Goal: Information Seeking & Learning: Compare options

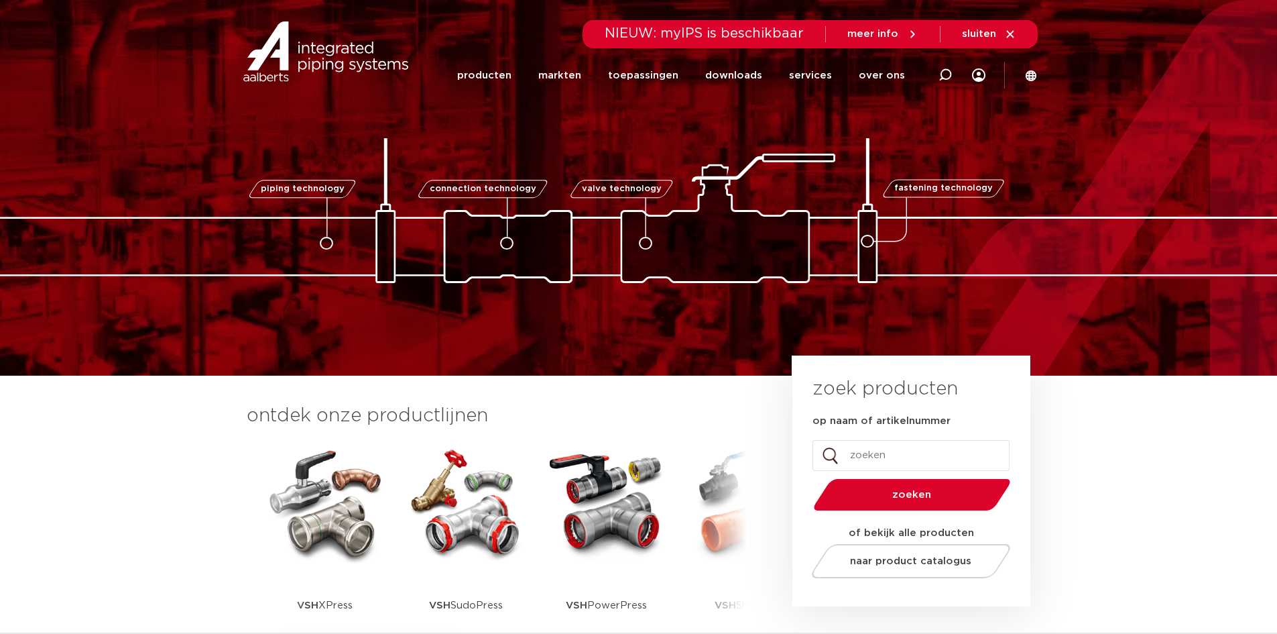
click at [343, 505] on img at bounding box center [325, 502] width 121 height 121
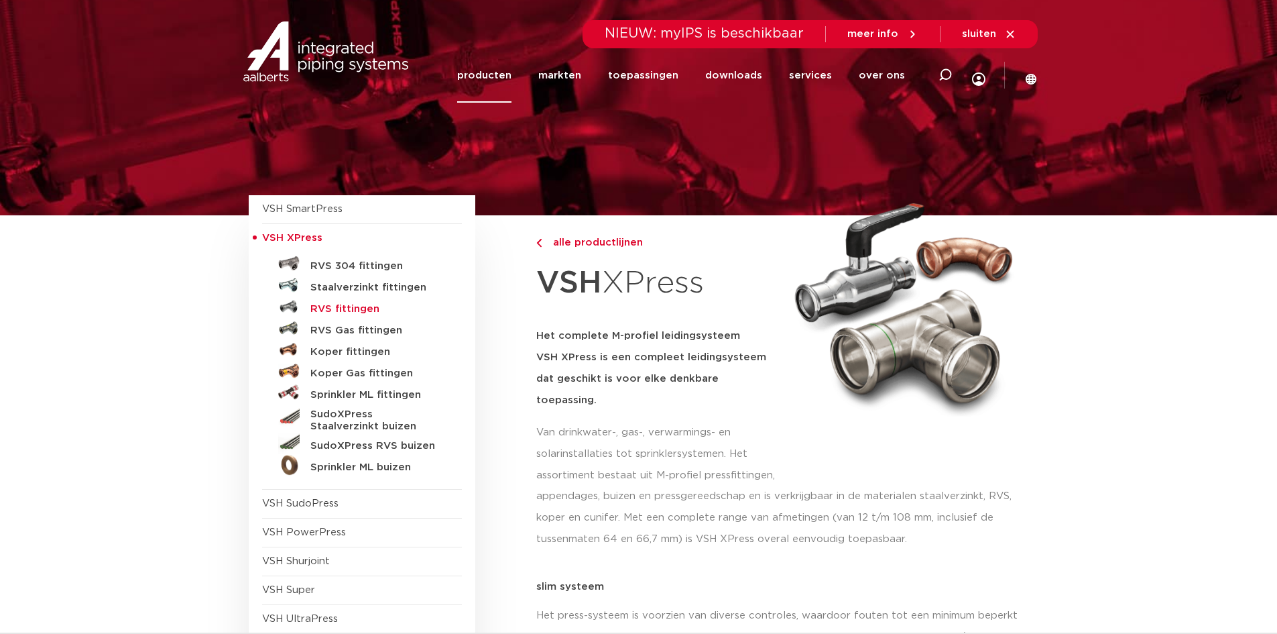
click at [358, 306] on h5 "RVS fittingen" at bounding box center [376, 309] width 133 height 12
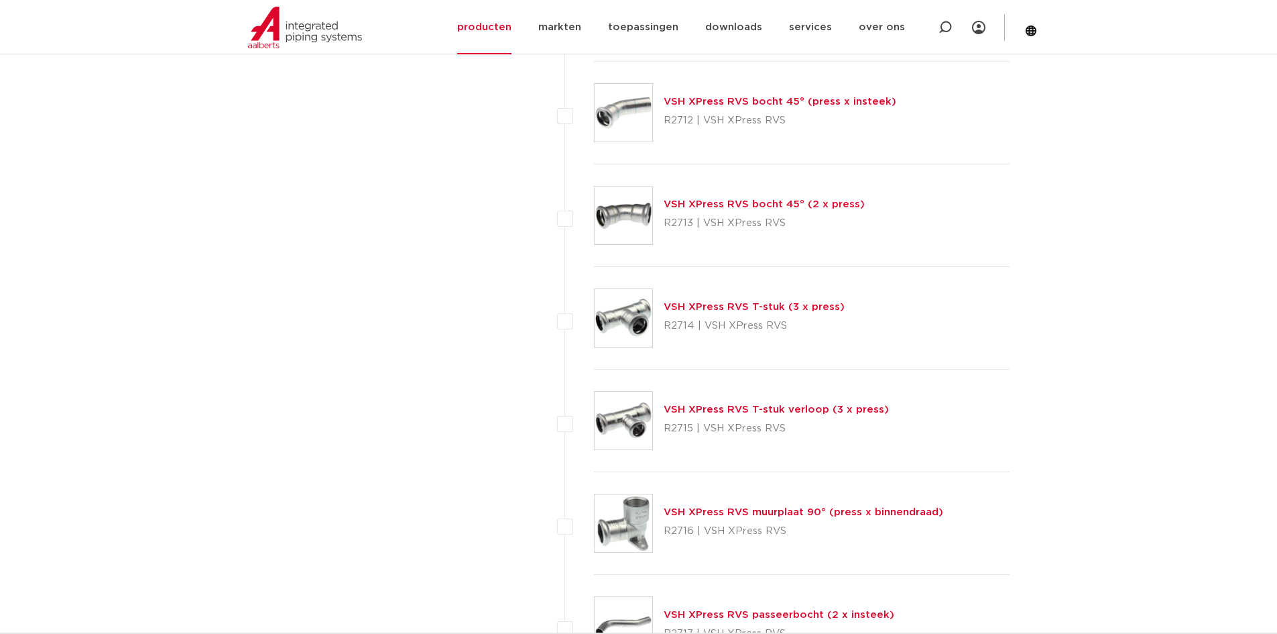
scroll to position [1274, 0]
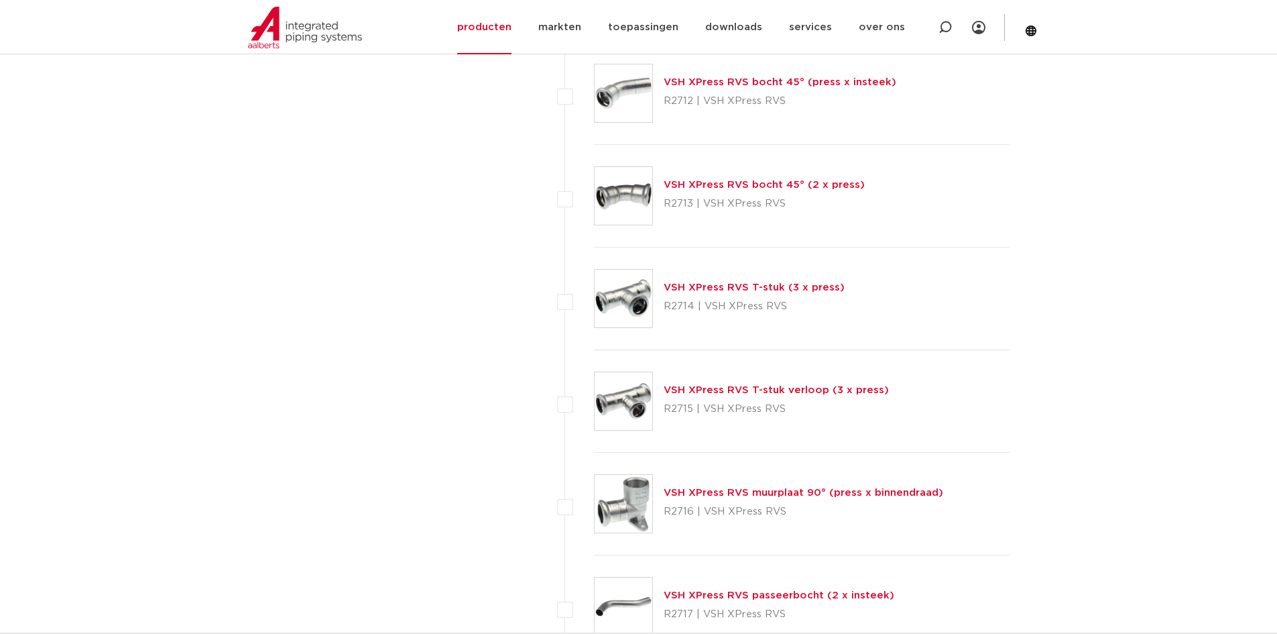
click at [711, 394] on link "VSH XPress RVS T-stuk verloop (3 x press)" at bounding box center [776, 390] width 225 height 10
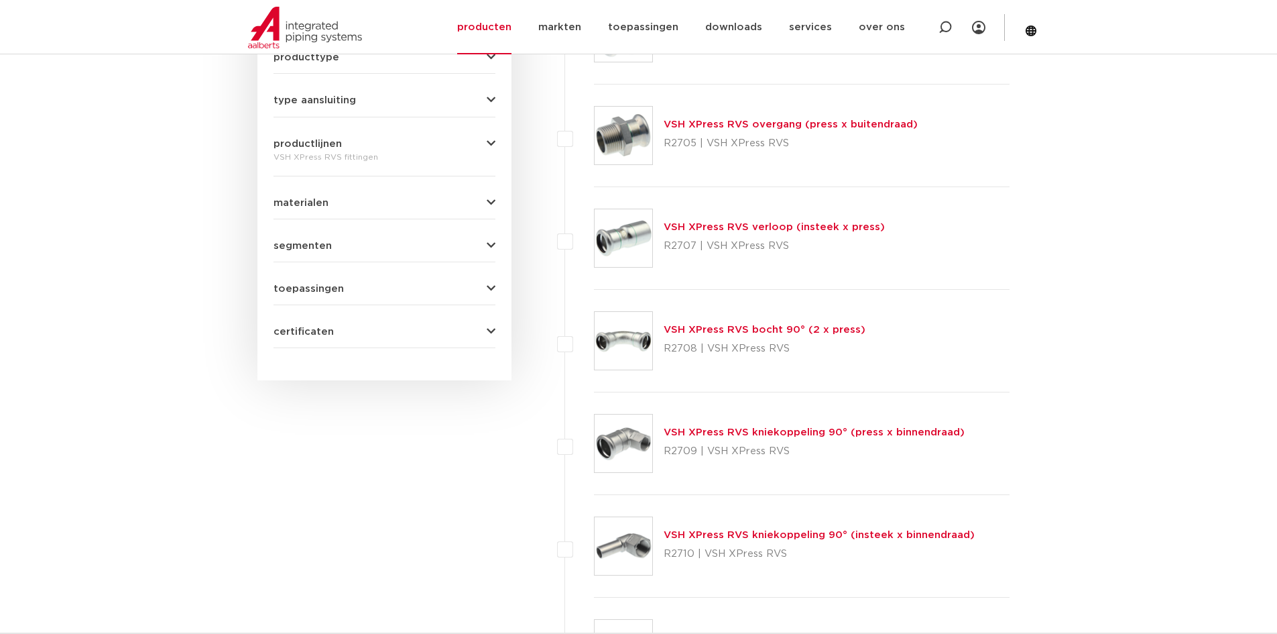
scroll to position [603, 0]
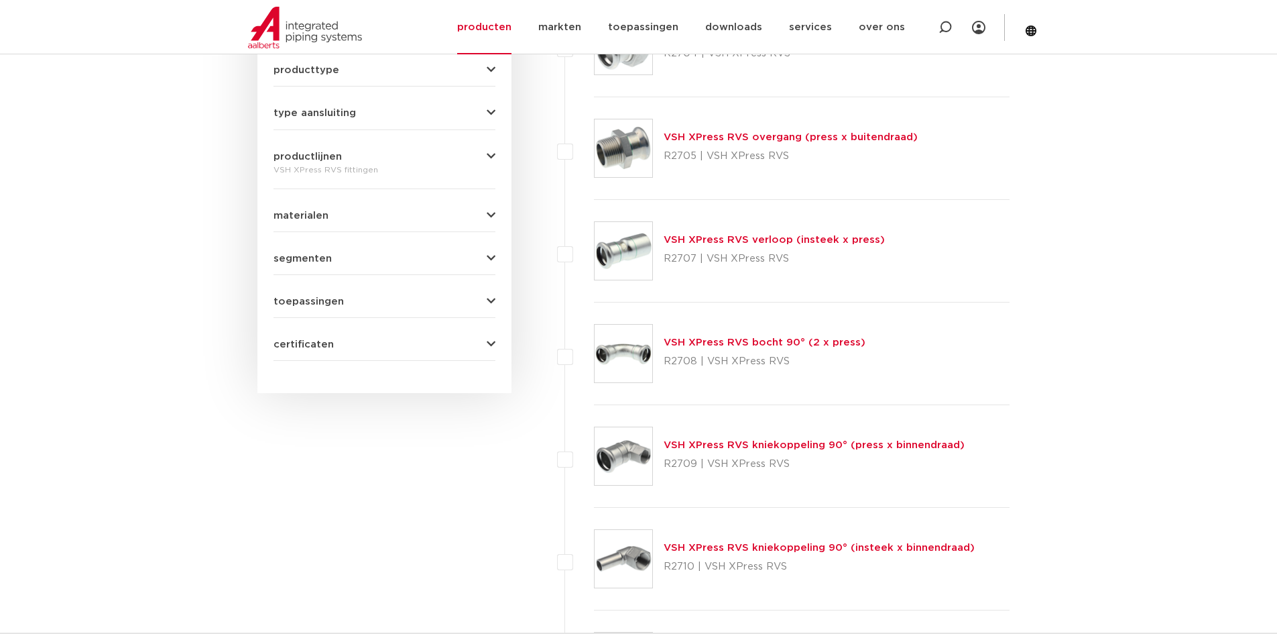
click at [772, 240] on link "VSH XPress RVS verloop (insteek x press)" at bounding box center [774, 240] width 221 height 10
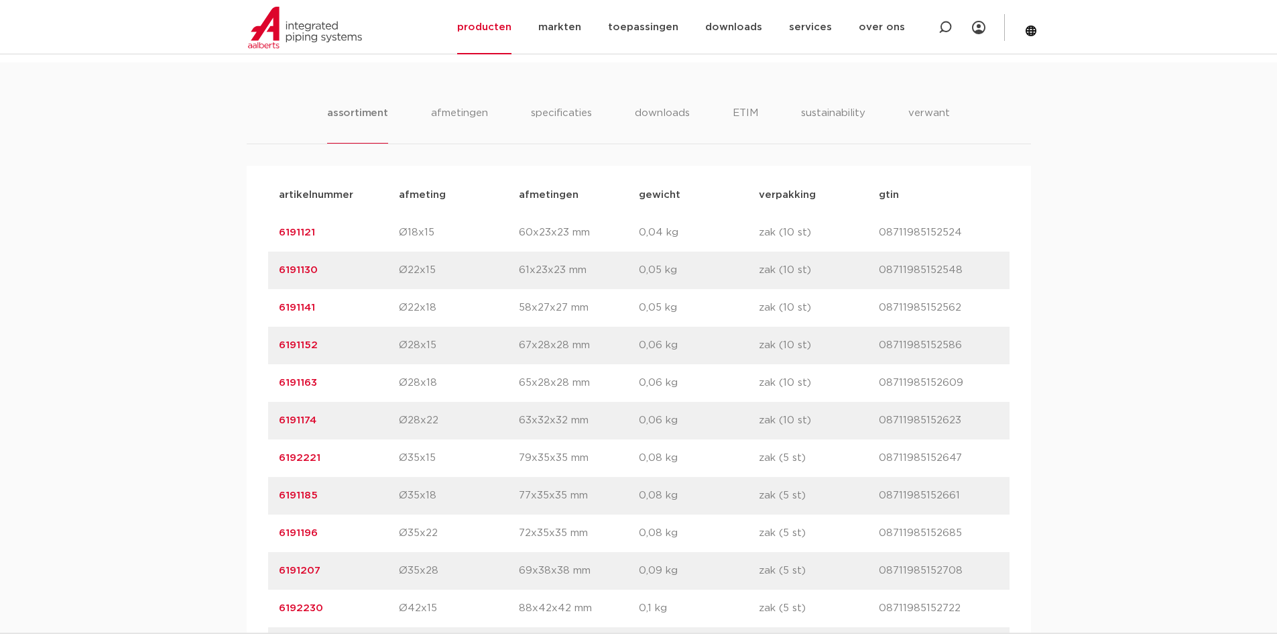
scroll to position [805, 0]
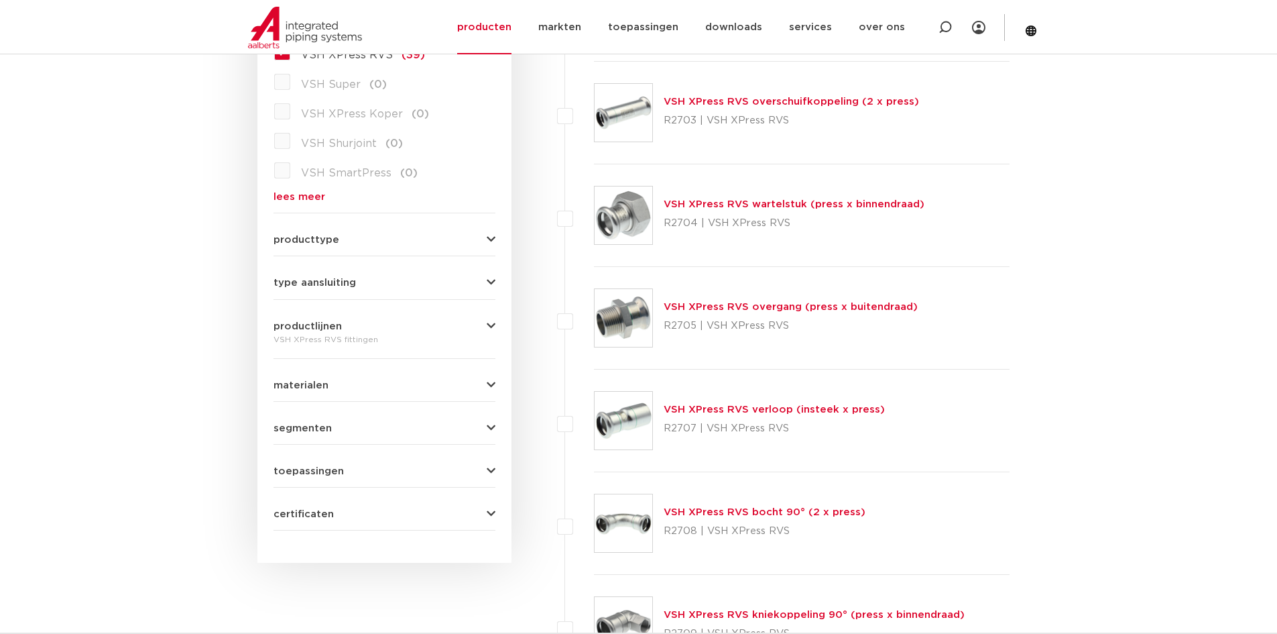
scroll to position [402, 0]
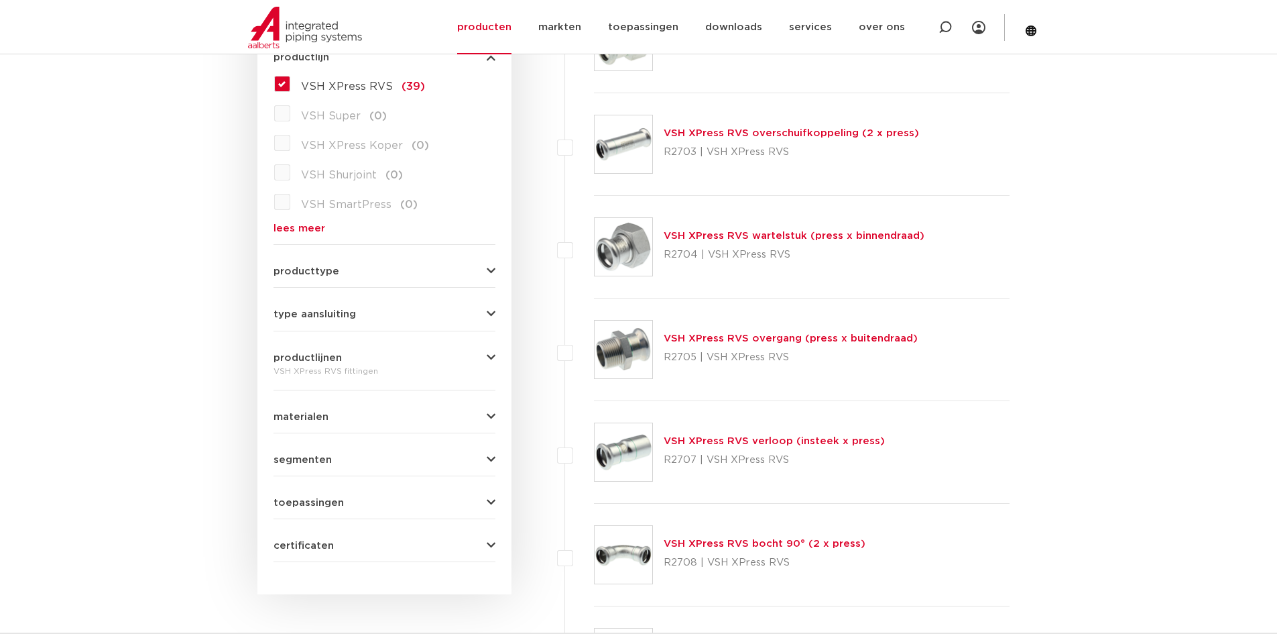
click at [792, 336] on link "VSH XPress RVS overgang (press x buitendraad)" at bounding box center [791, 338] width 254 height 10
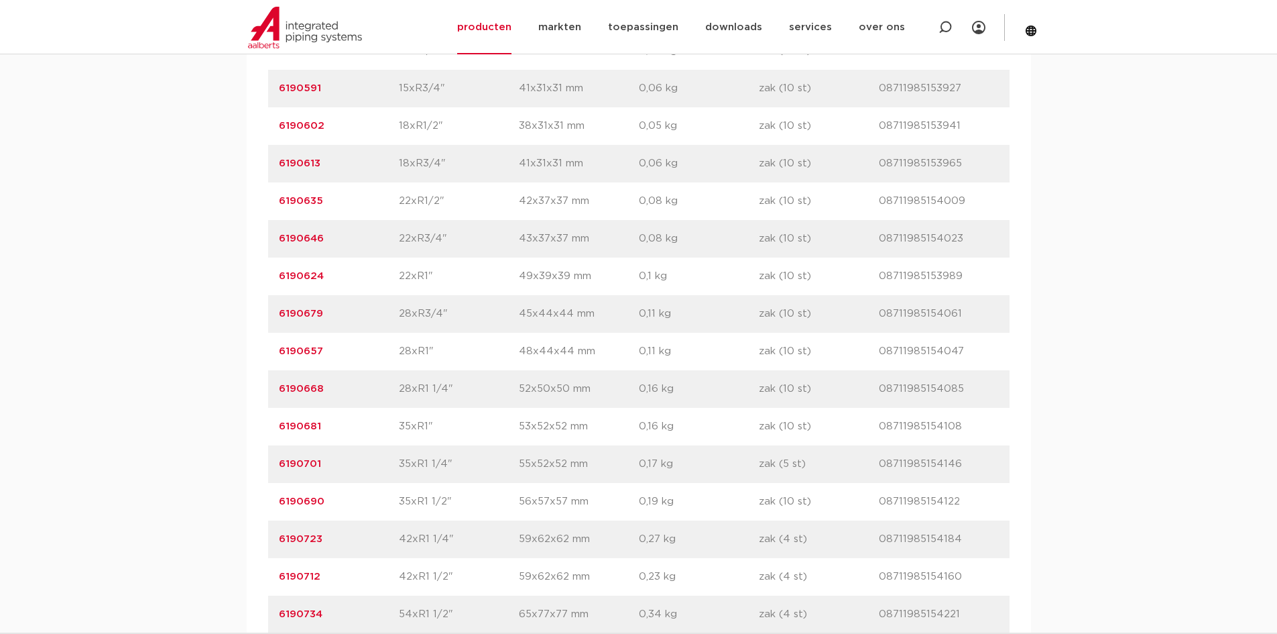
scroll to position [1006, 0]
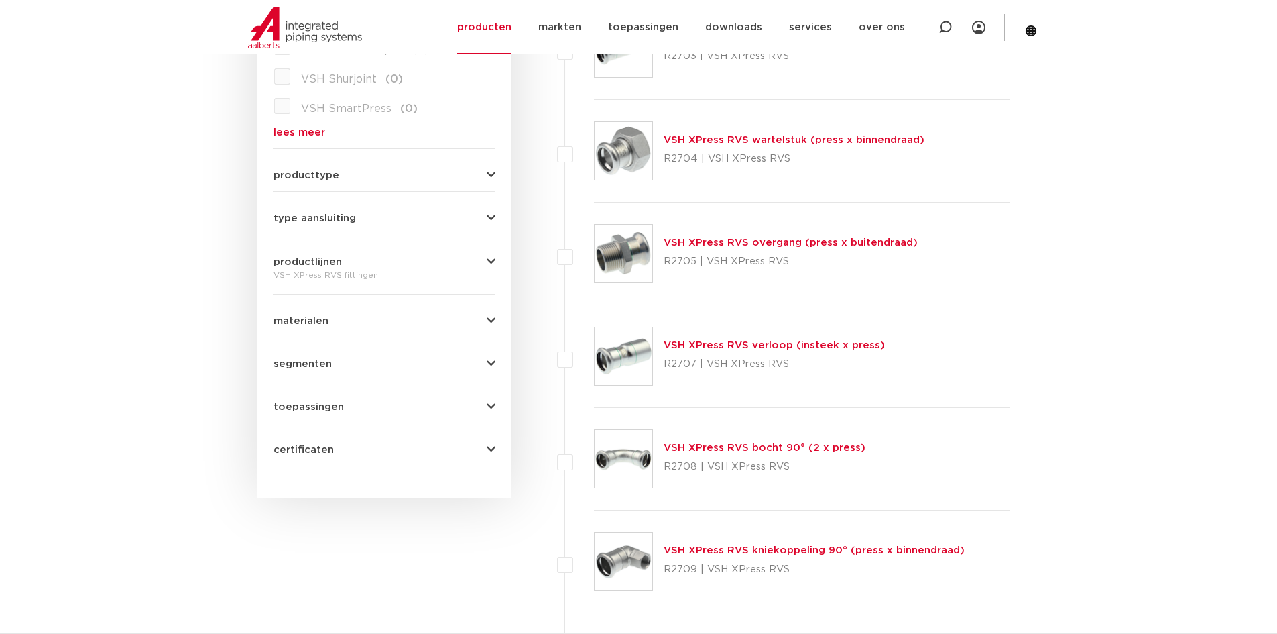
scroll to position [536, 0]
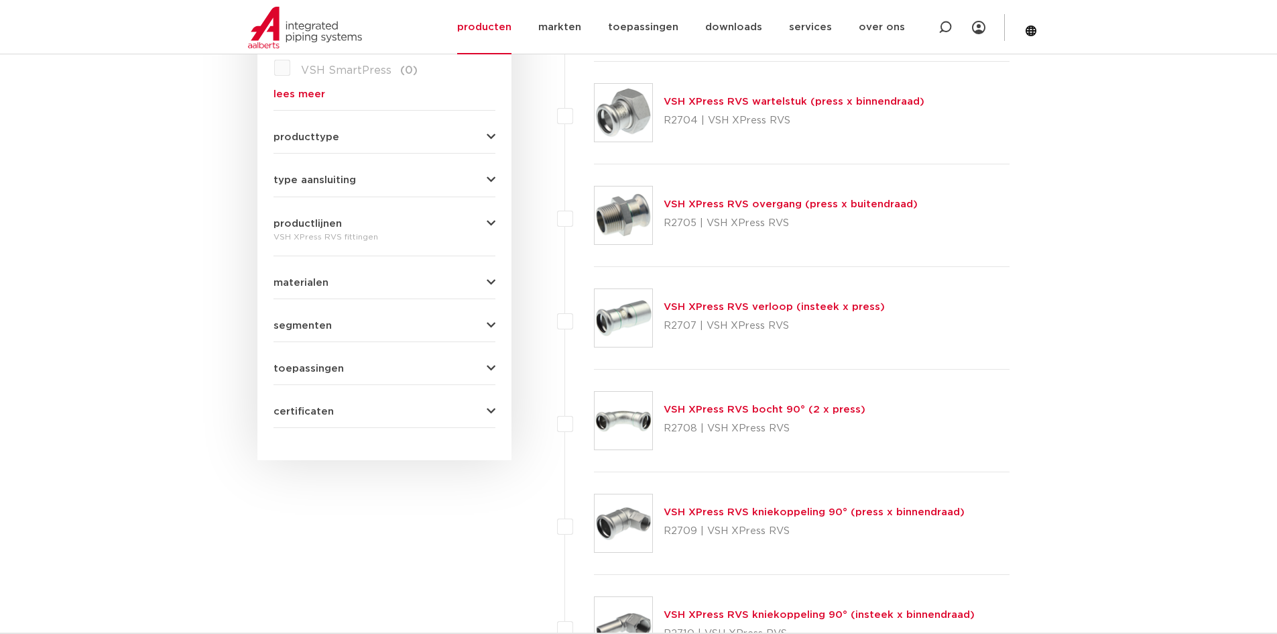
click at [758, 409] on link "VSH XPress RVS bocht 90° (2 x press)" at bounding box center [765, 409] width 202 height 10
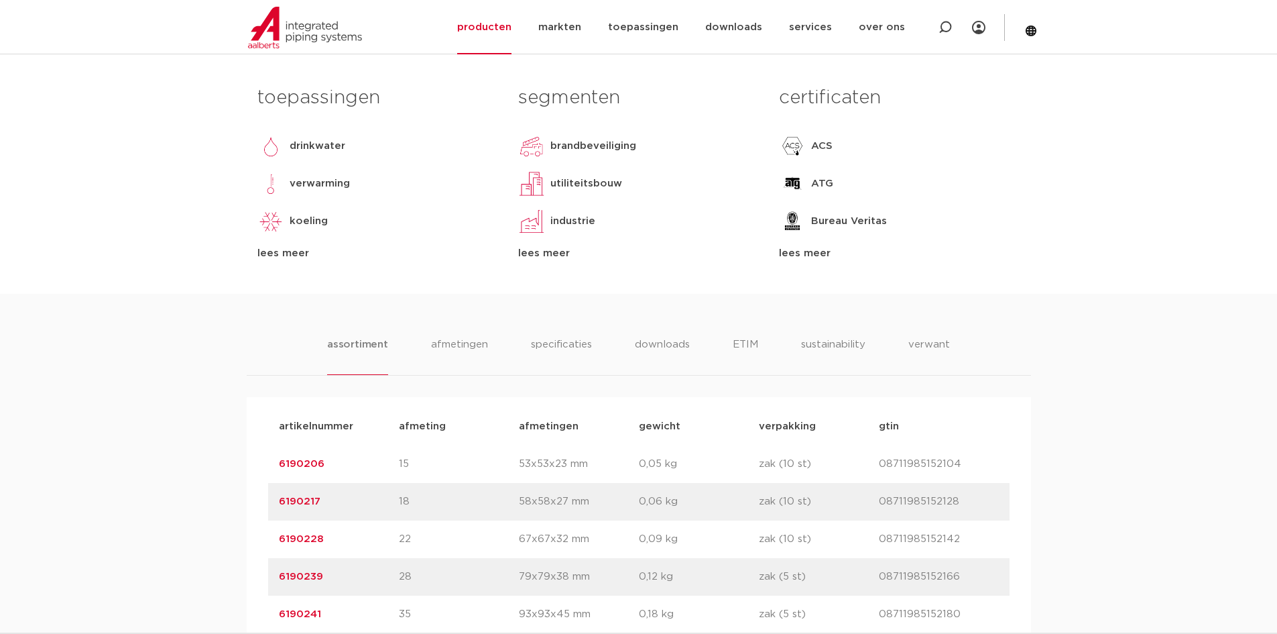
scroll to position [737, 0]
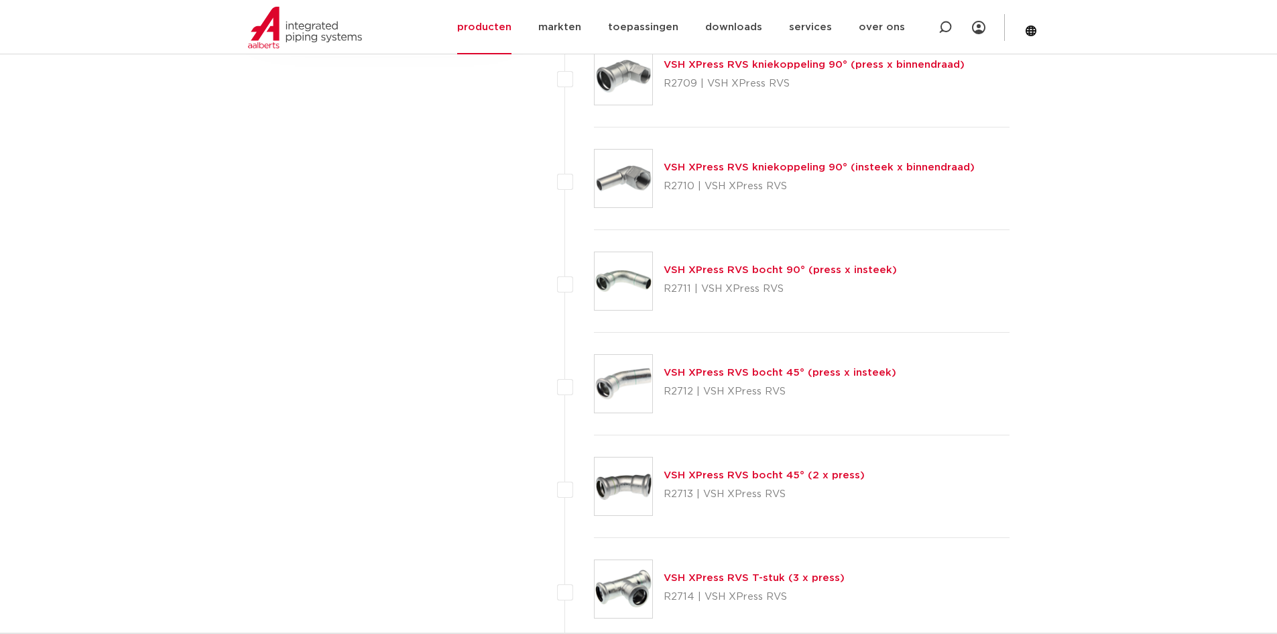
scroll to position [1006, 0]
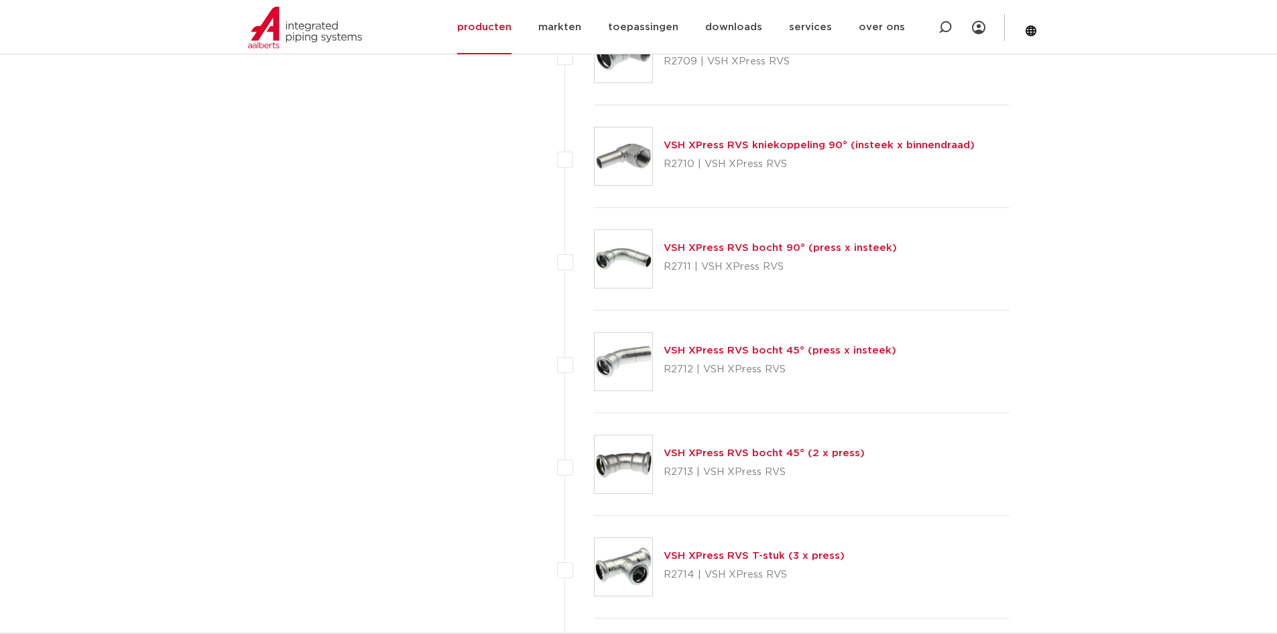
click at [784, 353] on link "VSH XPress RVS bocht 45° (press x insteek)" at bounding box center [780, 350] width 233 height 10
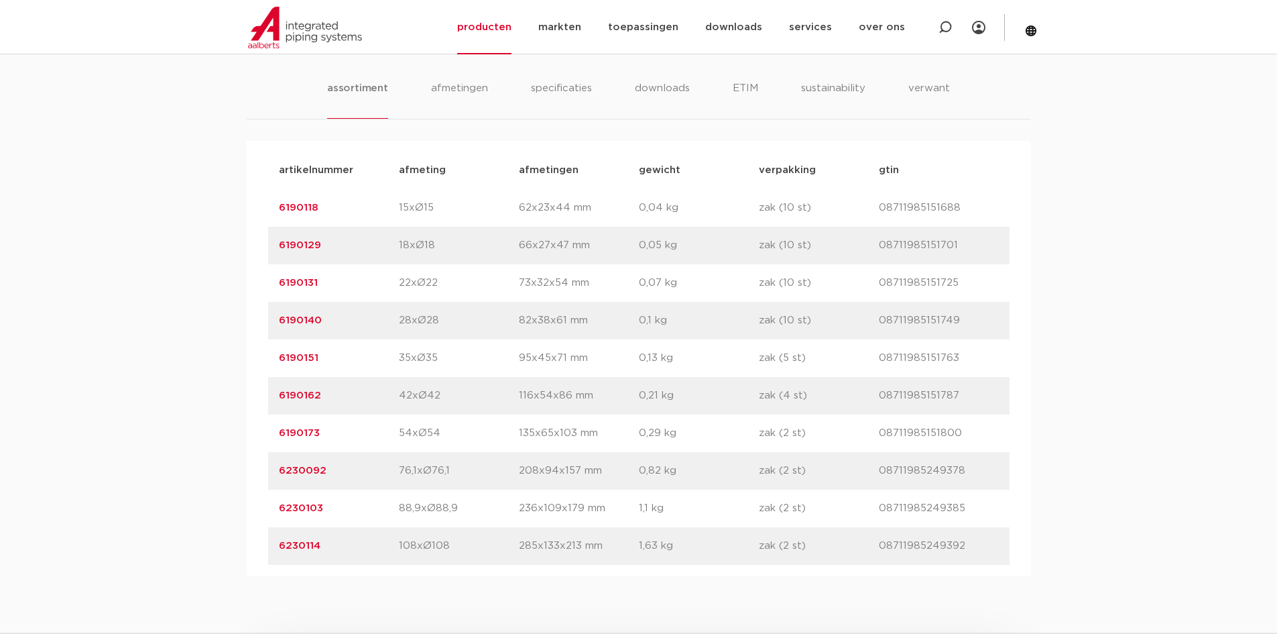
scroll to position [872, 0]
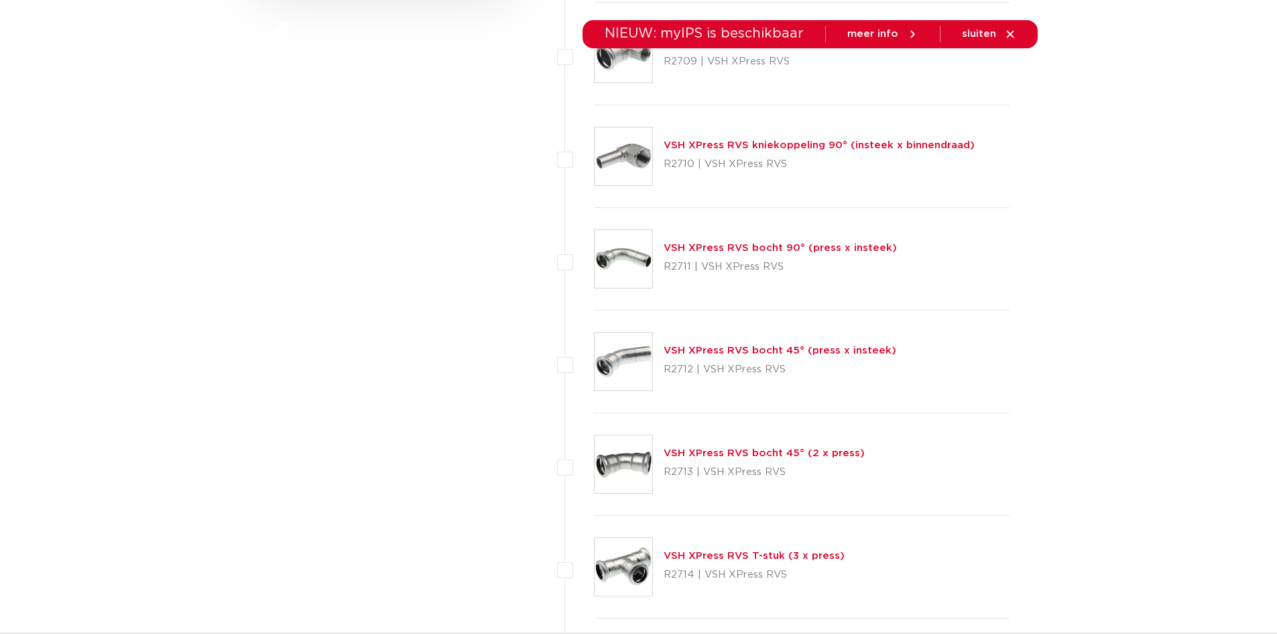
click at [712, 453] on link "VSH XPress RVS bocht 45° (2 x press)" at bounding box center [764, 453] width 201 height 10
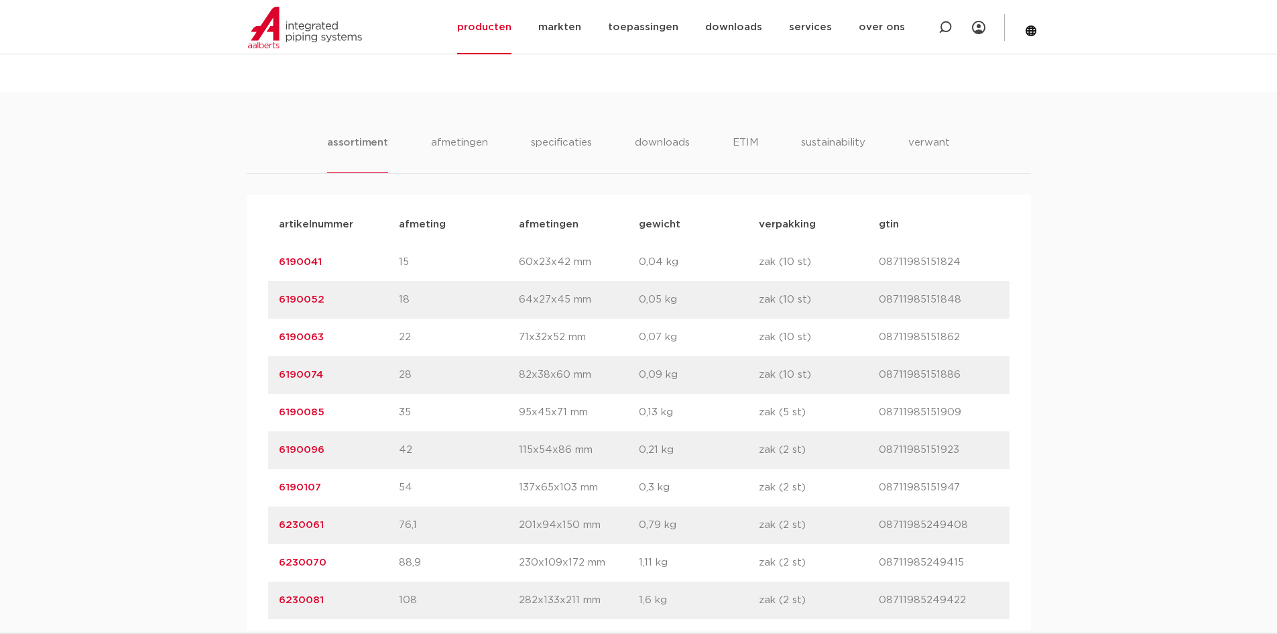
scroll to position [805, 0]
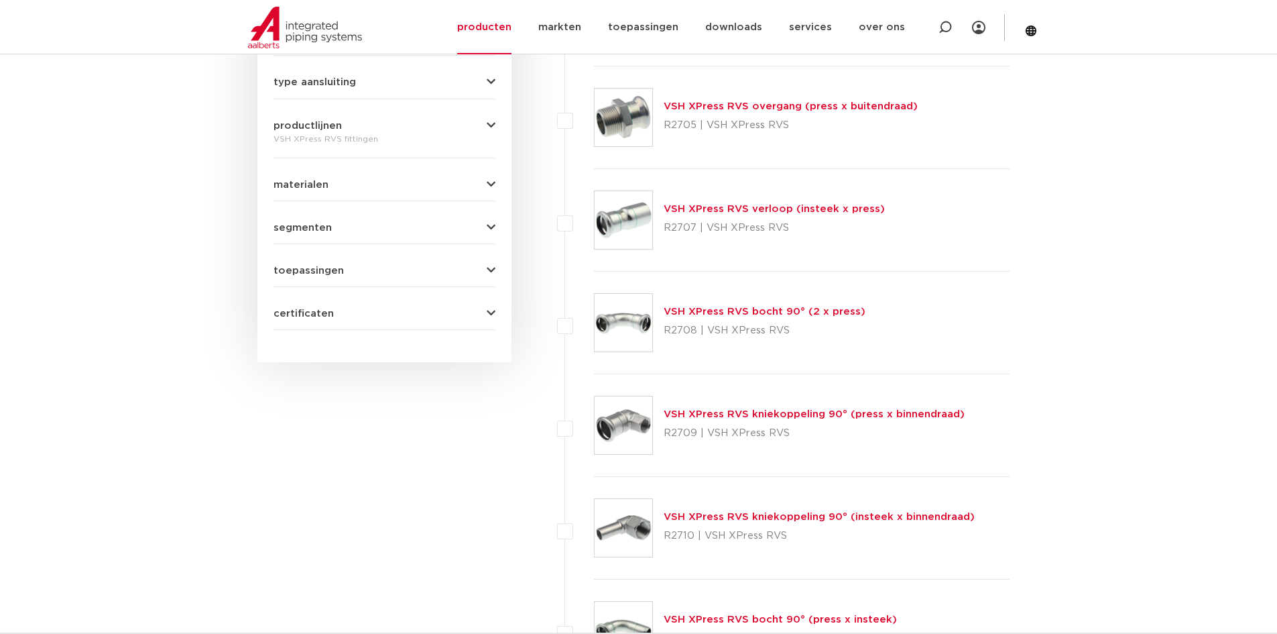
scroll to position [603, 0]
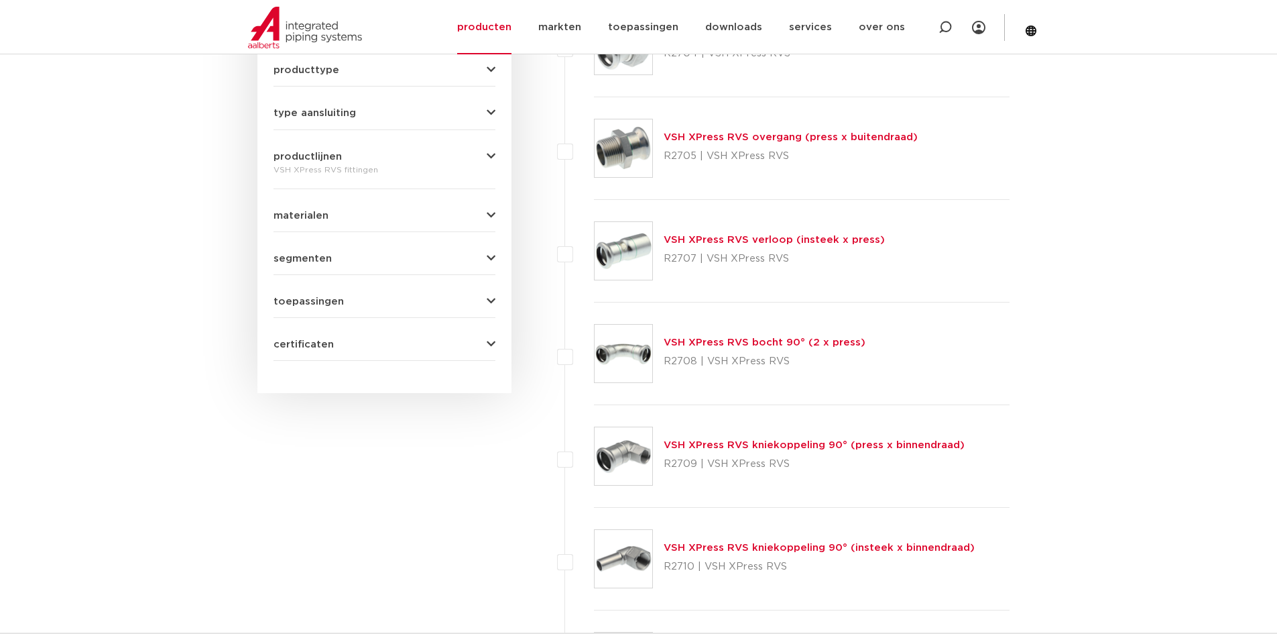
click at [697, 343] on link "VSH XPress RVS bocht 90° (2 x press)" at bounding box center [765, 342] width 202 height 10
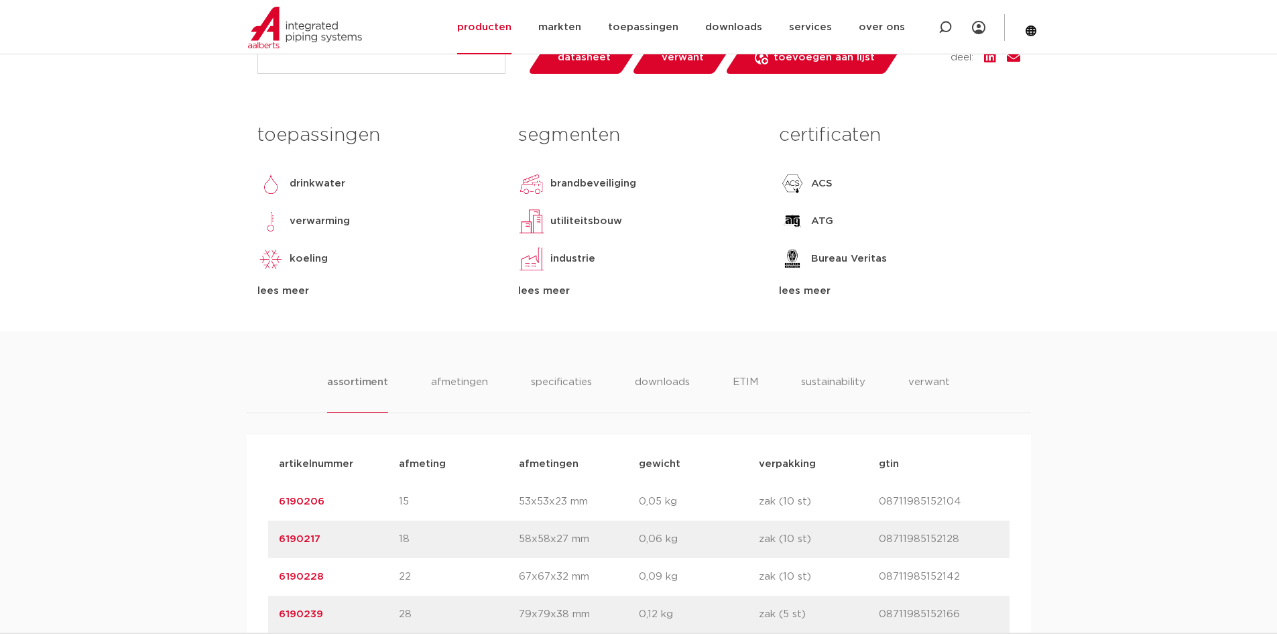
scroll to position [737, 0]
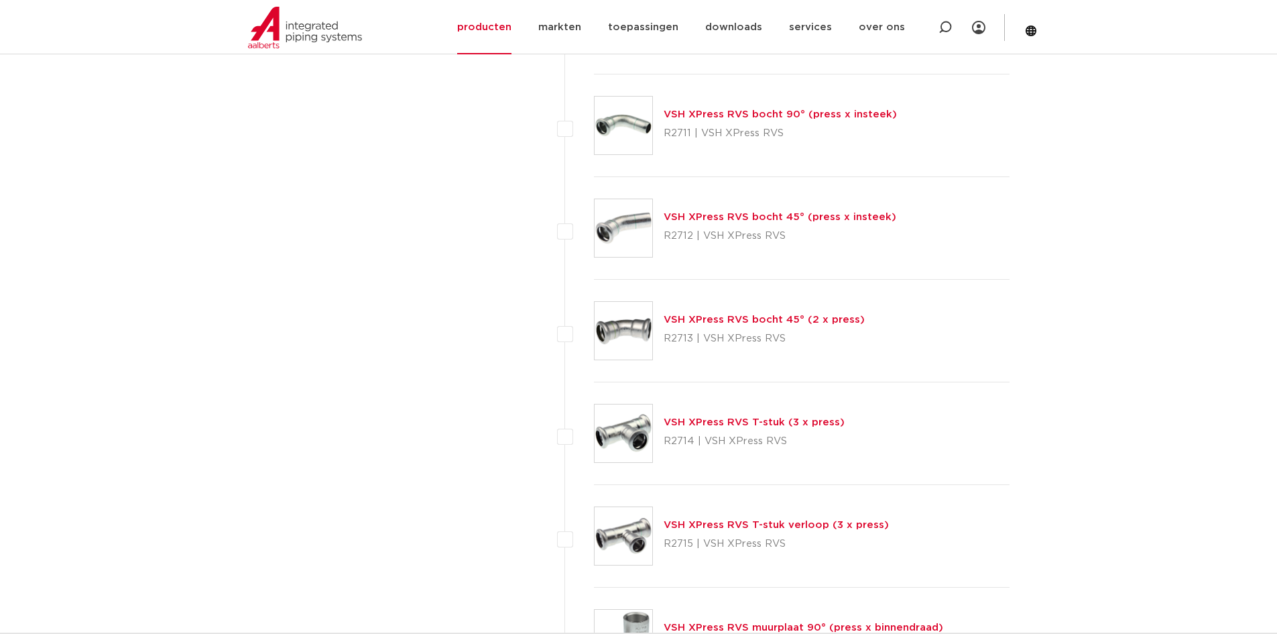
scroll to position [1140, 0]
click at [760, 113] on link "VSH XPress RVS bocht 90° (press x insteek)" at bounding box center [780, 114] width 233 height 10
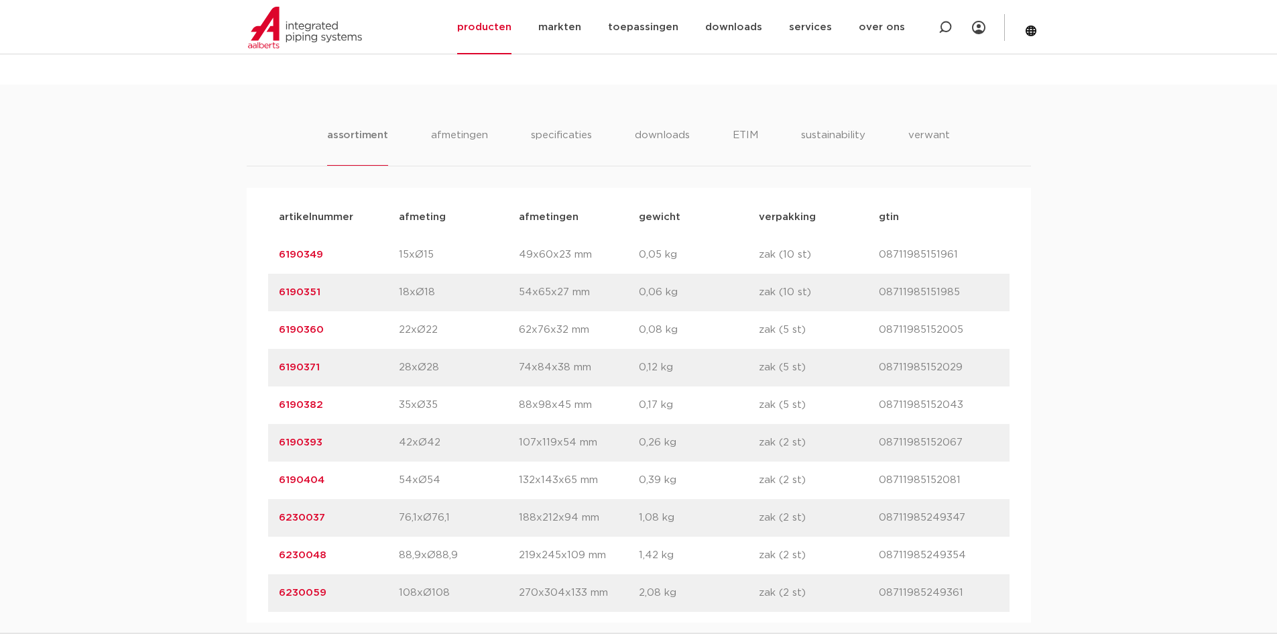
scroll to position [805, 0]
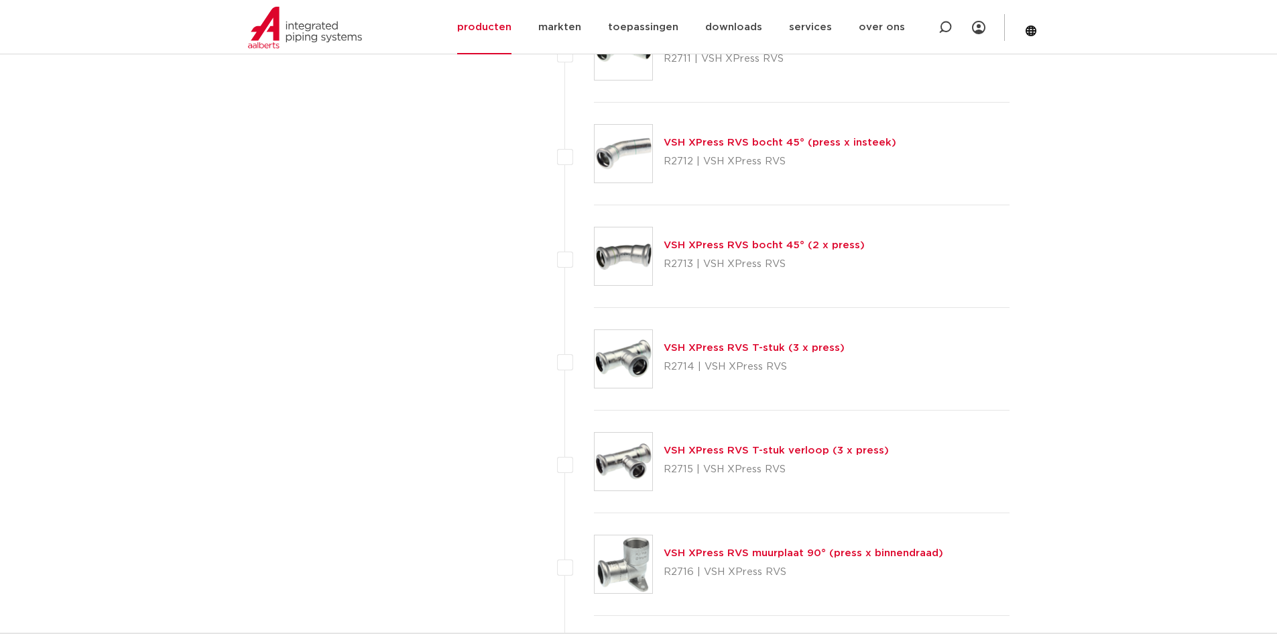
scroll to position [1207, 0]
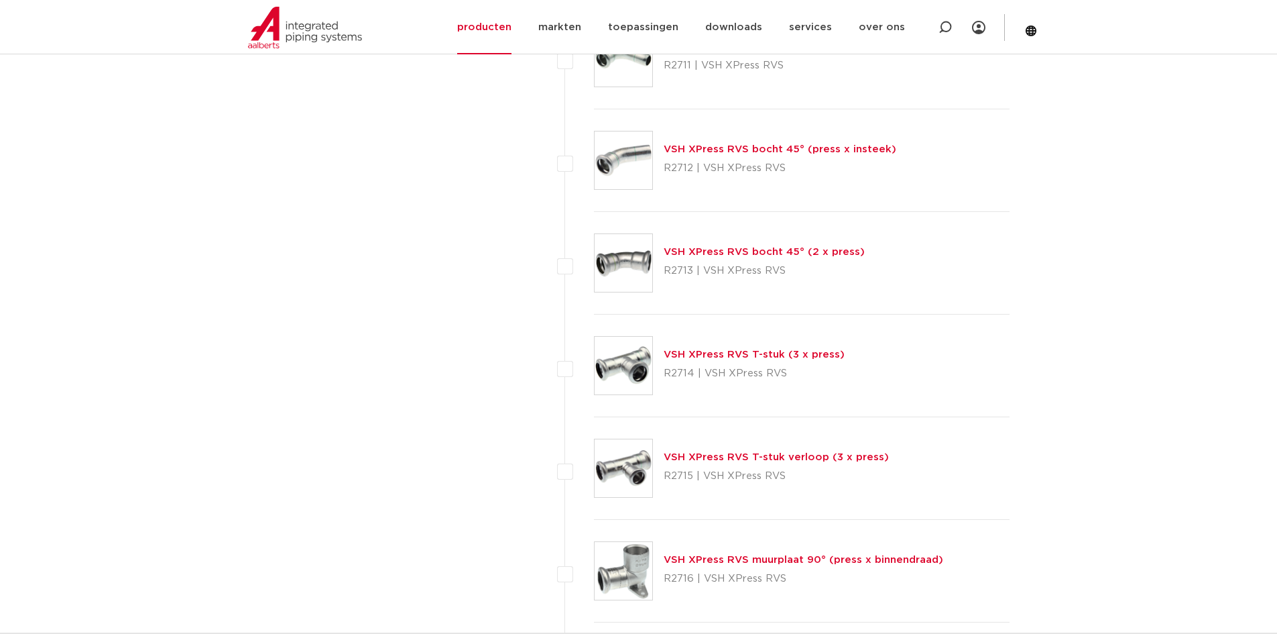
click at [711, 357] on link "VSH XPress RVS T-stuk (3 x press)" at bounding box center [754, 354] width 181 height 10
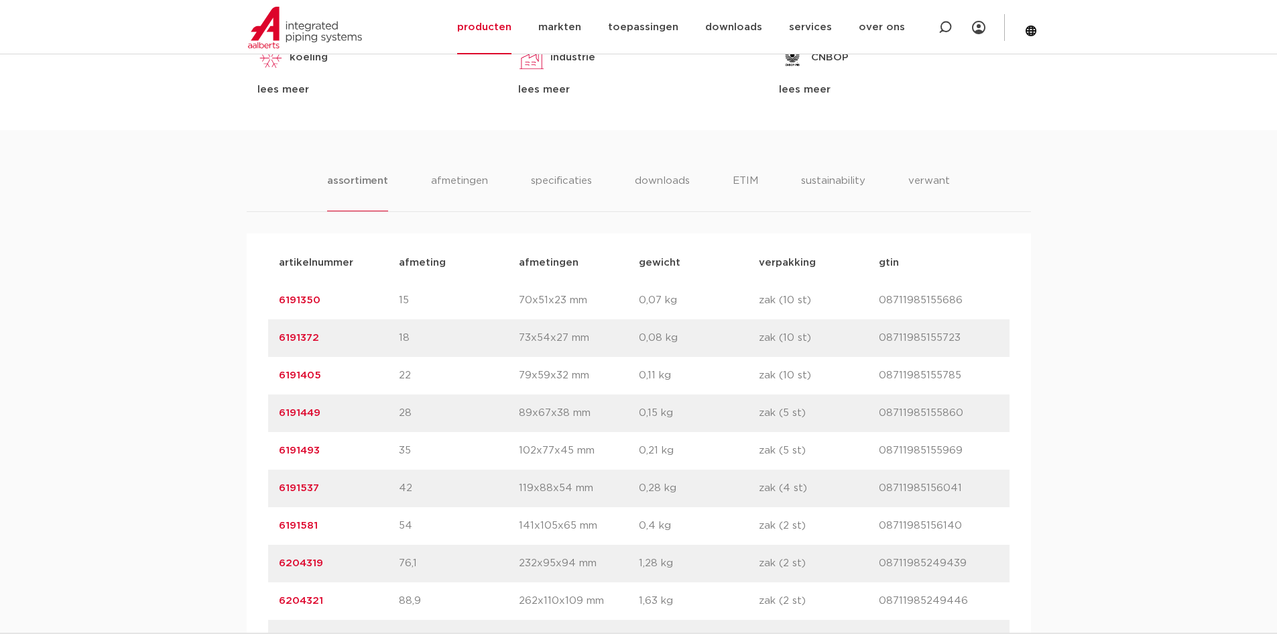
scroll to position [737, 0]
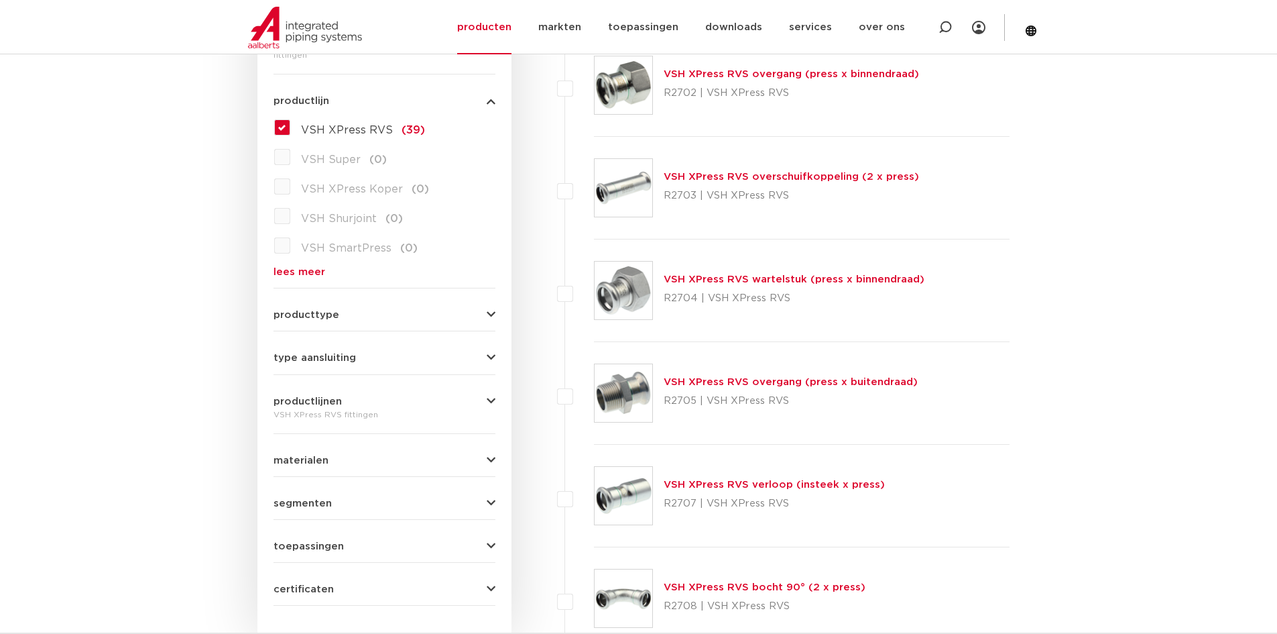
scroll to position [335, 0]
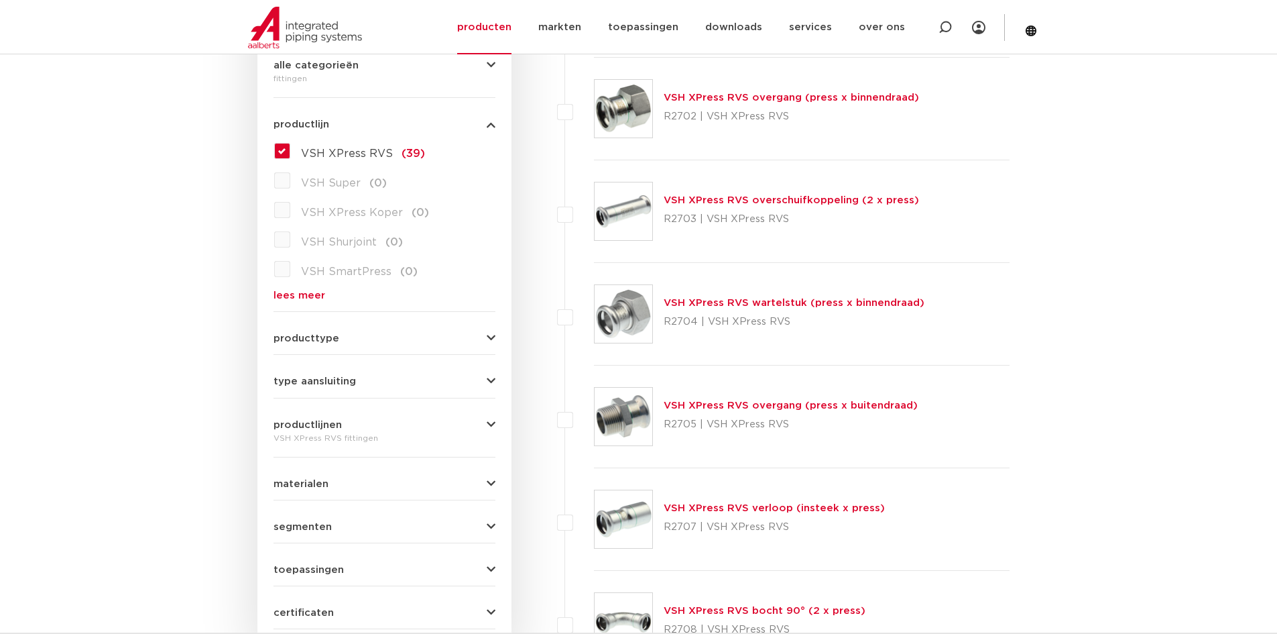
click at [717, 402] on link "VSH XPress RVS overgang (press x buitendraad)" at bounding box center [791, 405] width 254 height 10
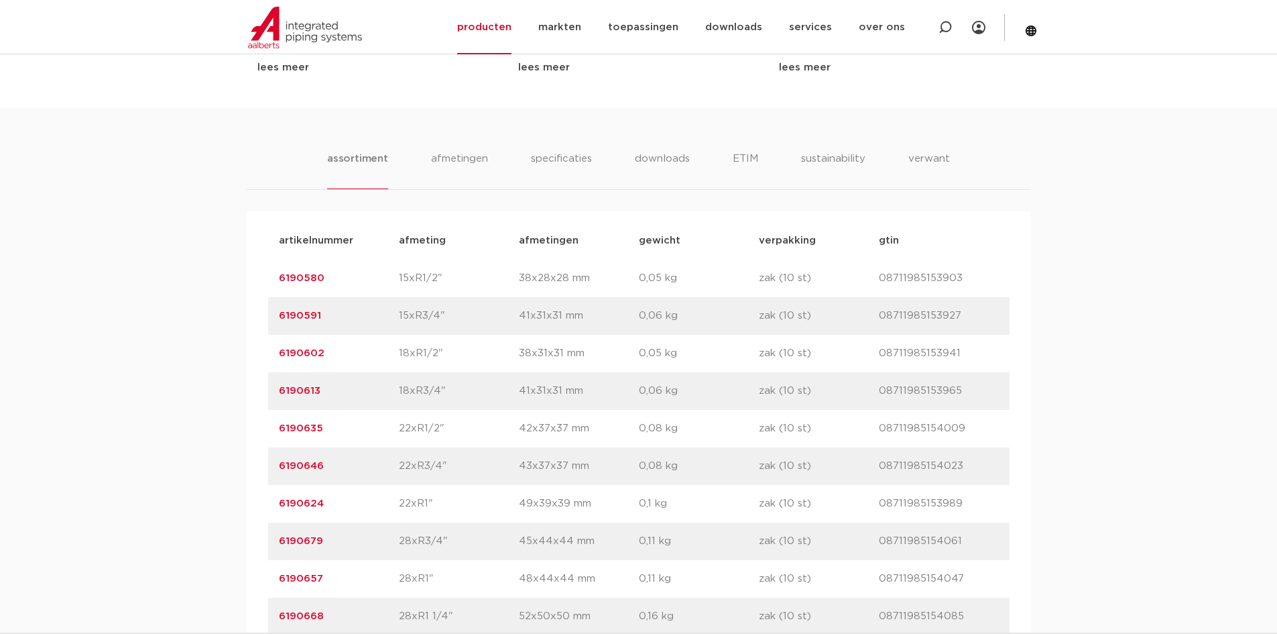
scroll to position [939, 0]
